Goal: Transaction & Acquisition: Book appointment/travel/reservation

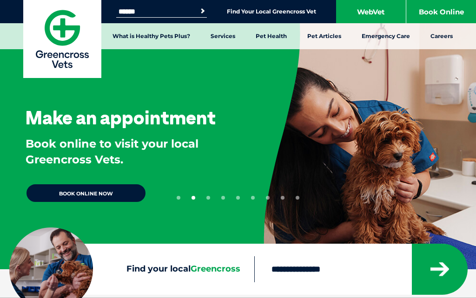
click at [145, 8] on input "Search for:" at bounding box center [155, 11] width 79 height 7
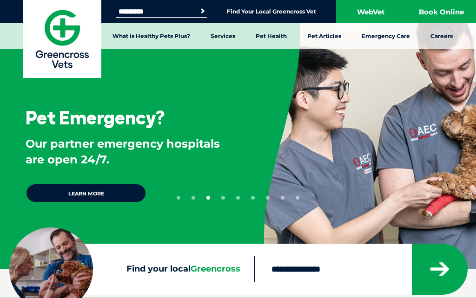
click at [201, 11] on button "Search" at bounding box center [202, 11] width 9 height 9
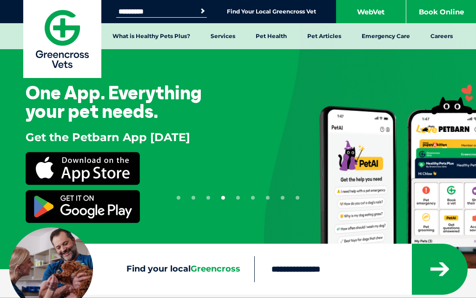
click at [379, 1] on link "WebVet" at bounding box center [371, 11] width 70 height 23
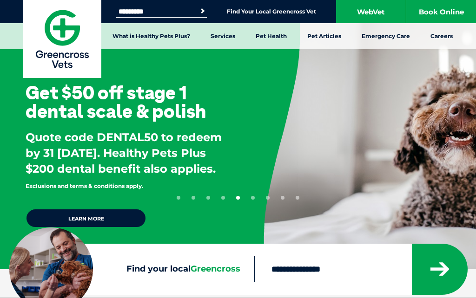
click at [193, 10] on input "*********" at bounding box center [155, 11] width 79 height 7
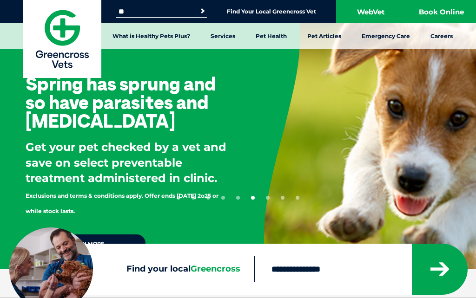
type input "*"
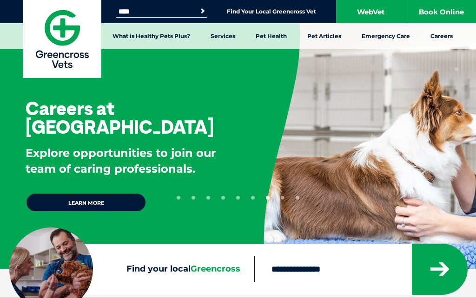
type input "****"
click at [201, 11] on button "Search" at bounding box center [202, 11] width 9 height 9
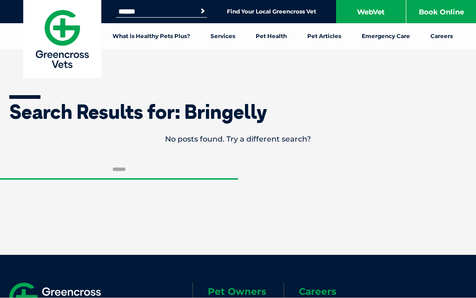
click at [322, 136] on p "No posts found. Try a different search?" at bounding box center [238, 139] width 476 height 17
click at [301, 132] on p "No posts found. Try a different search?" at bounding box center [238, 139] width 476 height 17
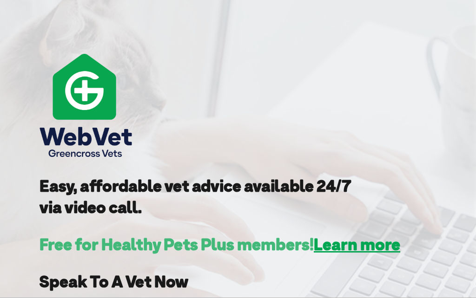
scroll to position [105, 0]
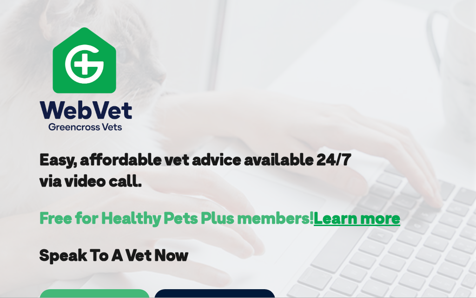
click at [216, 298] on link "I’m not a Healthy Pets Plus member" at bounding box center [214, 300] width 121 height 21
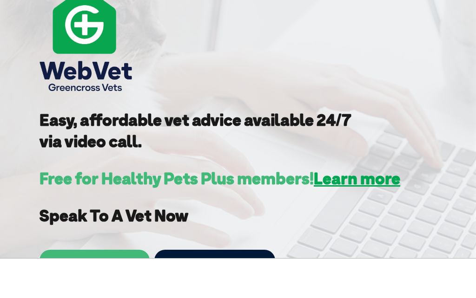
scroll to position [145, 0]
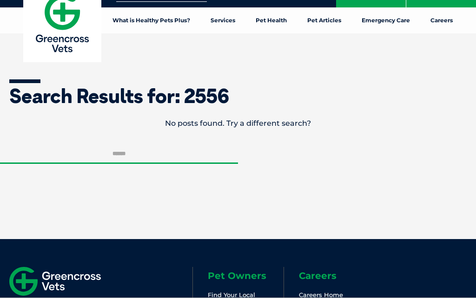
click at [136, 156] on input "Search for:" at bounding box center [119, 154] width 238 height 19
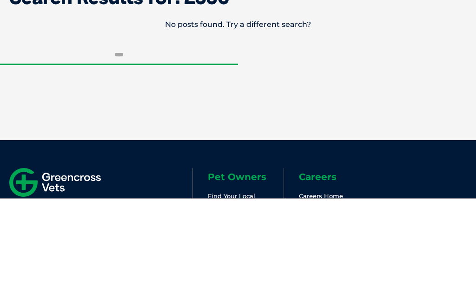
type input "****"
click at [238, 178] on button "Search" at bounding box center [237, 188] width 53 height 20
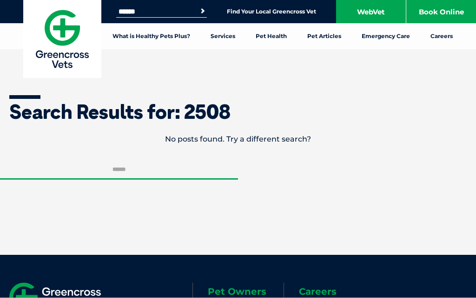
click at [248, 11] on link "Find Your Local Greencross Vet" at bounding box center [271, 11] width 89 height 7
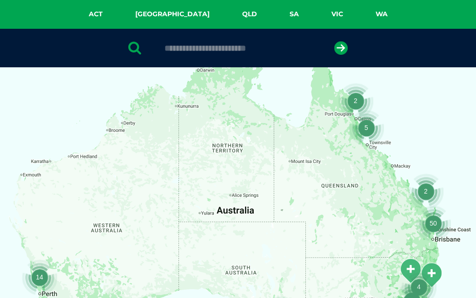
scroll to position [160, 0]
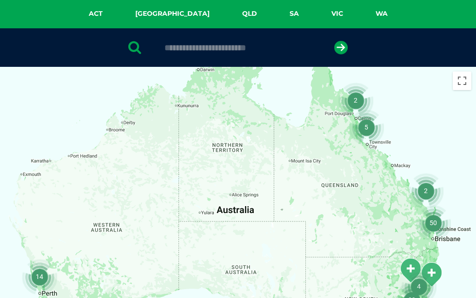
click at [181, 50] on input "text" at bounding box center [238, 47] width 156 height 9
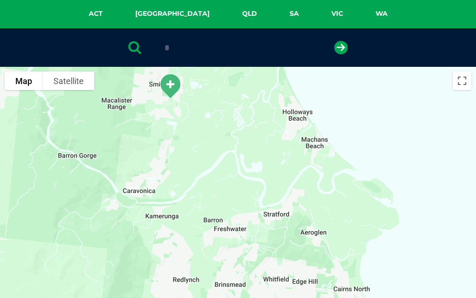
type input "*"
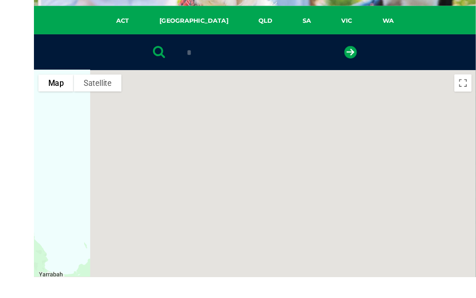
scroll to position [192, 0]
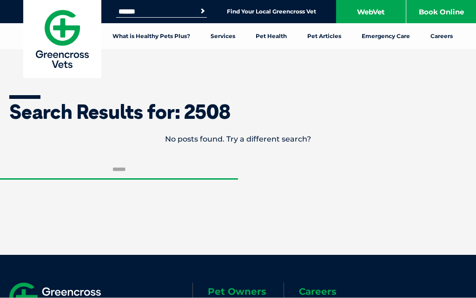
click at [303, 135] on p "No posts found. Try a different search?" at bounding box center [238, 139] width 476 height 17
click at [258, 13] on link "Find Your Local Greencross Vet" at bounding box center [271, 11] width 89 height 7
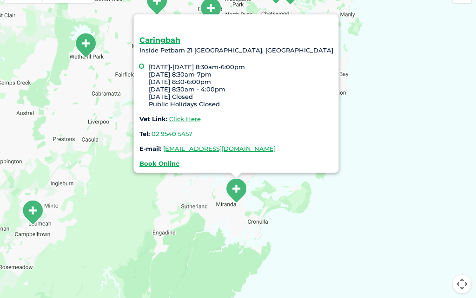
scroll to position [246, 0]
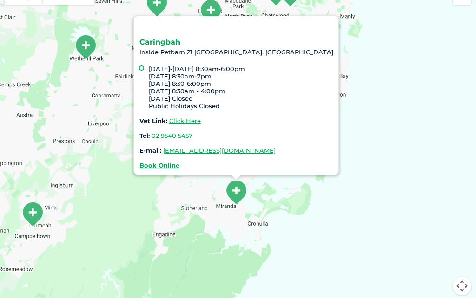
click at [179, 165] on strong "Book Online" at bounding box center [159, 165] width 40 height 7
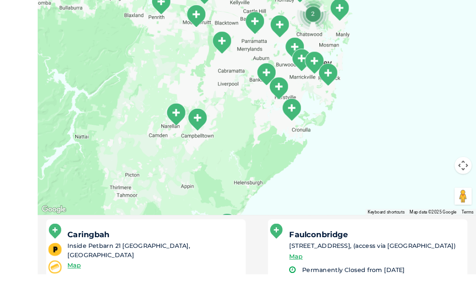
scroll to position [367, 0]
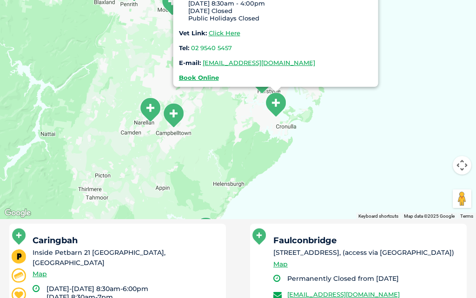
click at [219, 80] on strong "Book Online" at bounding box center [199, 77] width 40 height 7
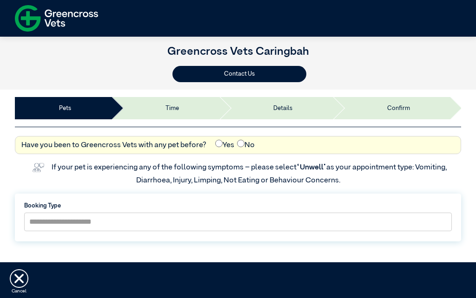
scroll to position [0, 0]
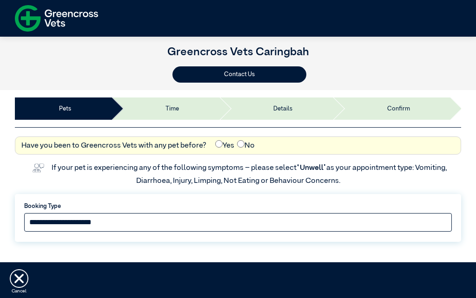
click at [291, 229] on select "**********" at bounding box center [238, 222] width 428 height 19
select select "*****"
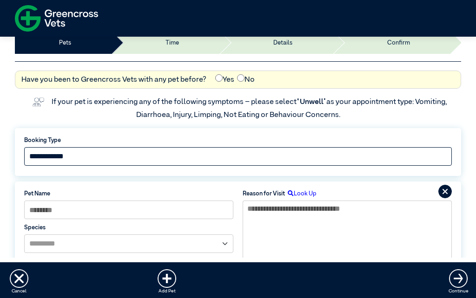
scroll to position [169, 0]
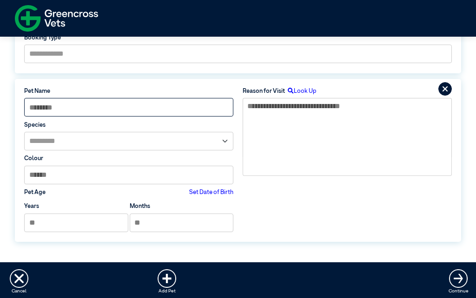
click at [158, 109] on input at bounding box center [128, 107] width 209 height 19
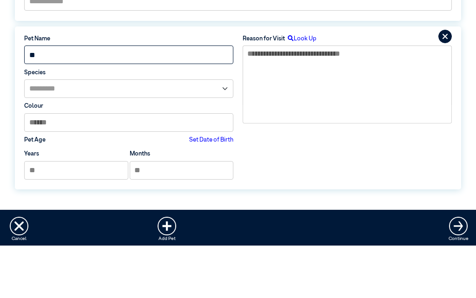
type input "**"
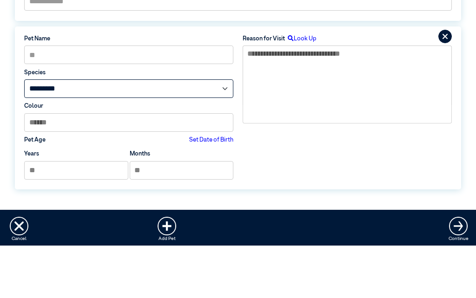
click at [136, 132] on select "**********" at bounding box center [128, 141] width 209 height 19
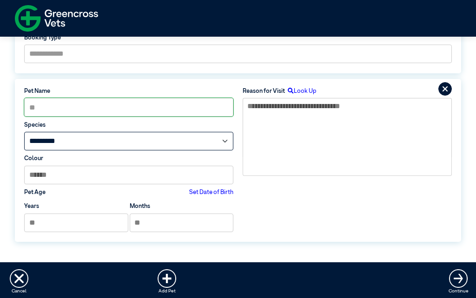
select select "*****"
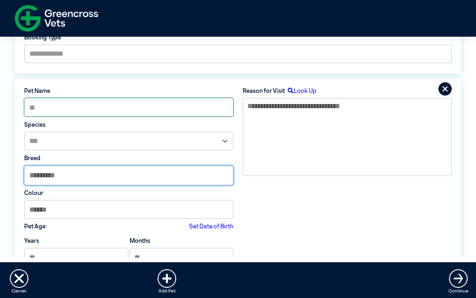
click at [159, 172] on input "text" at bounding box center [129, 175] width 208 height 19
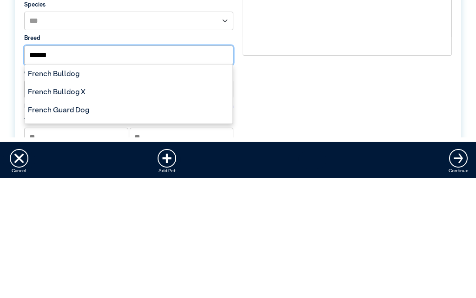
scroll to position [35, 0]
type input "******"
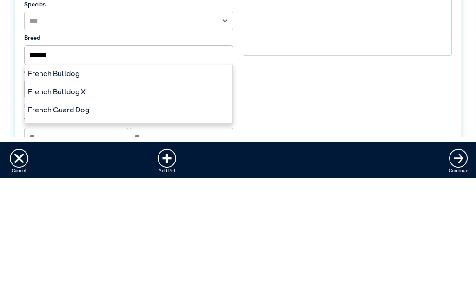
click at [119, 186] on div "French Bulldog" at bounding box center [128, 195] width 207 height 18
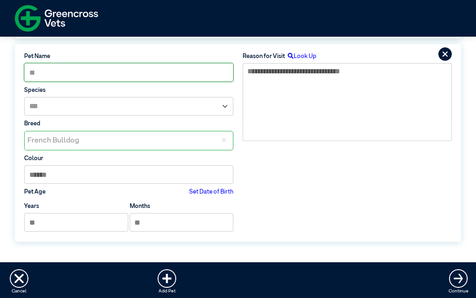
scroll to position [204, 0]
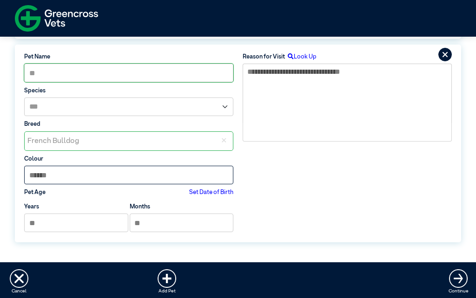
click at [153, 177] on input at bounding box center [128, 175] width 209 height 19
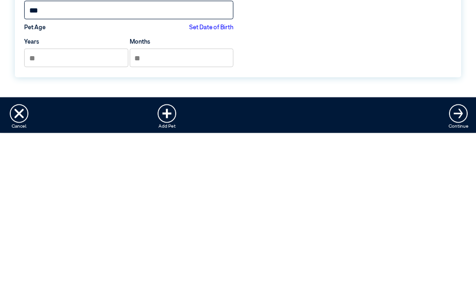
type input "***"
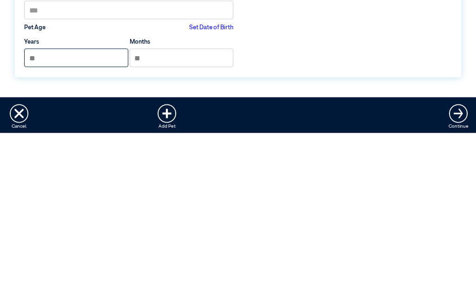
click at [118, 214] on input "*" at bounding box center [76, 223] width 104 height 19
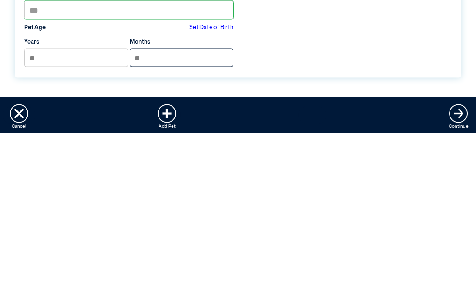
click at [155, 214] on input "*" at bounding box center [182, 223] width 104 height 19
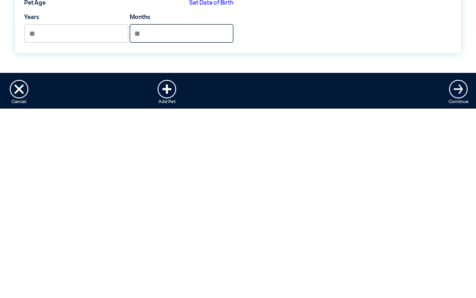
type input "*"
click at [456, 270] on img at bounding box center [458, 279] width 19 height 19
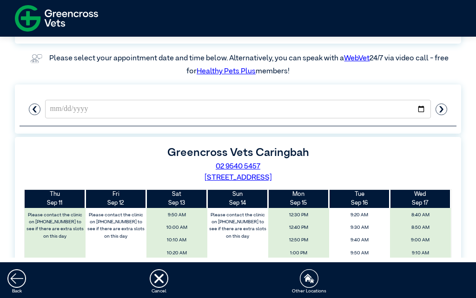
scroll to position [133, 0]
click at [440, 104] on ellipse "button" at bounding box center [441, 109] width 11 height 11
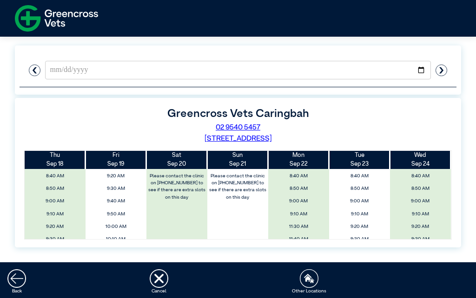
scroll to position [154, 0]
click at [437, 68] on ellipse "button" at bounding box center [441, 70] width 11 height 11
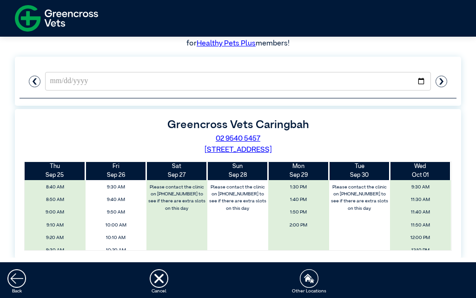
click at [444, 77] on ellipse "button" at bounding box center [441, 81] width 11 height 11
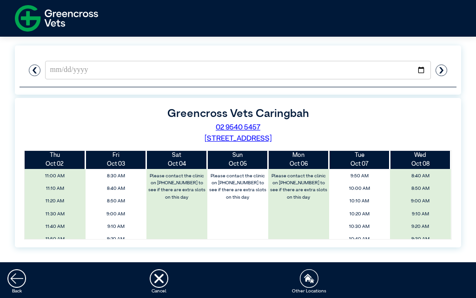
scroll to position [172, 0]
click at [442, 72] on icon "button" at bounding box center [441, 70] width 4 height 6
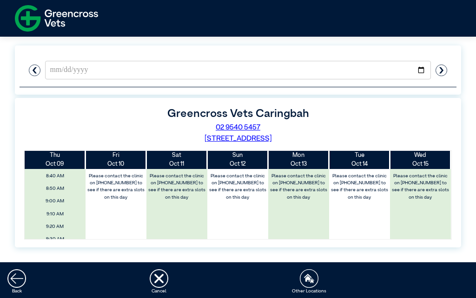
click at [438, 73] on ellipse "button" at bounding box center [441, 70] width 11 height 11
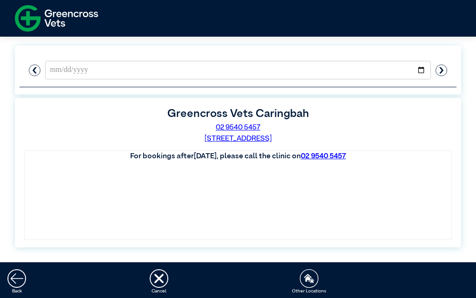
click at [449, 75] on button "button" at bounding box center [441, 70] width 21 height 19
click at [441, 68] on icon "button" at bounding box center [441, 70] width 4 height 6
click at [40, 61] on button "button" at bounding box center [34, 70] width 21 height 19
click at [39, 67] on ellipse "button" at bounding box center [34, 70] width 11 height 11
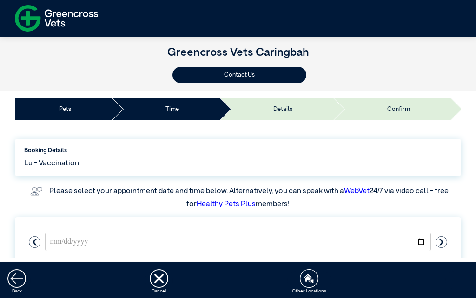
scroll to position [0, 0]
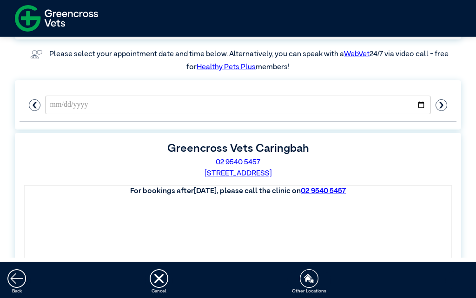
click at [40, 107] on ellipse "button" at bounding box center [34, 105] width 11 height 11
type input "**********"
